Goal: Task Accomplishment & Management: Manage account settings

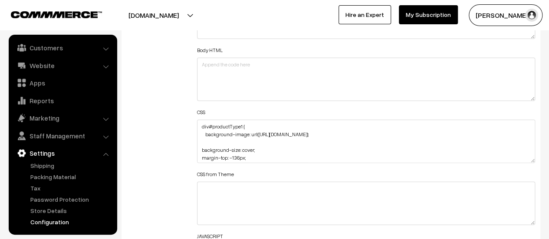
scroll to position [997, 0]
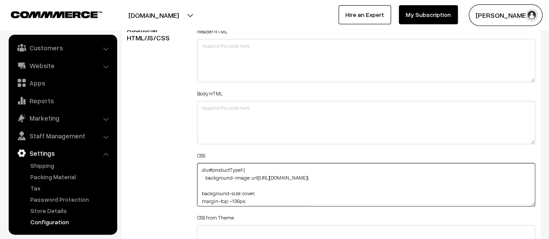
click at [199, 168] on textarea "div#productType1 { background-image: url([URL][DOMAIN_NAME]); background-size: …" at bounding box center [366, 184] width 338 height 43
paste textarea "img, svg { vertical-align: middle; height: 170px; margin-top: -450px; }"
drag, startPoint x: 256, startPoint y: 177, endPoint x: 206, endPoint y: 175, distance: 50.3
click at [206, 175] on textarea "div#productType1 { background-image: url([URL][DOMAIN_NAME]); background-size: …" at bounding box center [366, 184] width 338 height 43
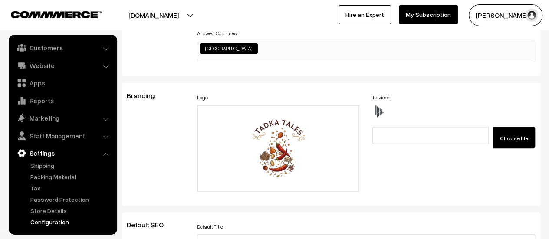
scroll to position [0, 0]
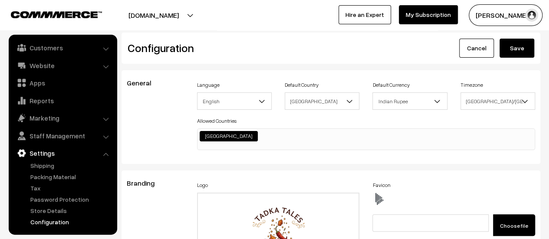
type textarea "img, svg { height: 170px; margin-top: -450px; } div#productType1 { background-i…"
click at [506, 54] on button "Save" at bounding box center [516, 48] width 35 height 19
